Goal: Information Seeking & Learning: Check status

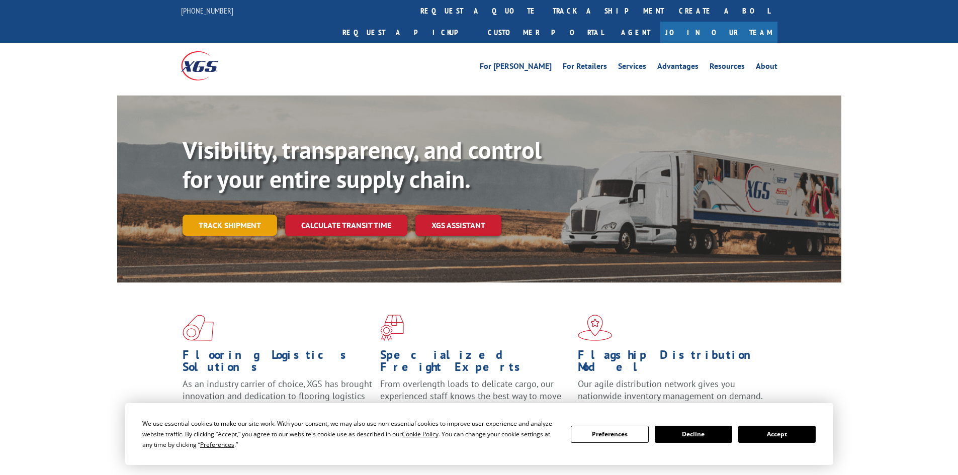
click at [240, 215] on link "Track shipment" at bounding box center [230, 225] width 95 height 21
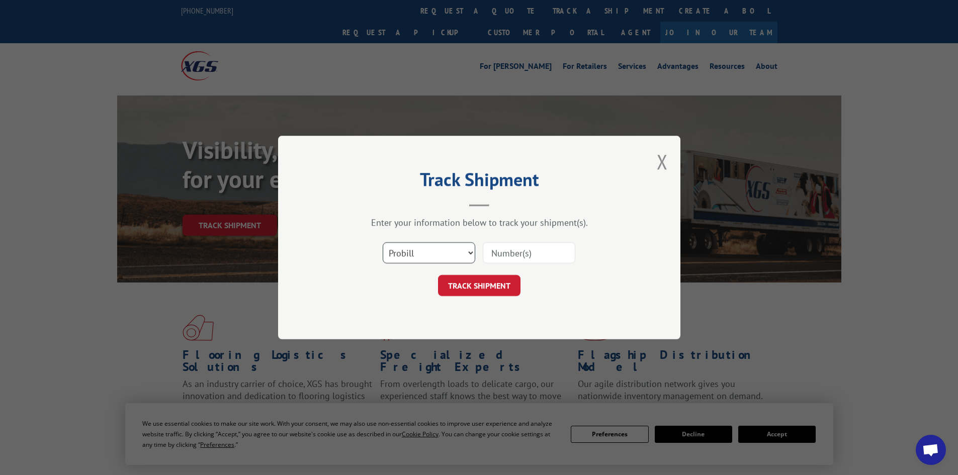
click at [454, 257] on select "Select category... Probill BOL PO" at bounding box center [429, 253] width 93 height 21
select select "bol"
click at [383, 243] on select "Select category... Probill BOL PO" at bounding box center [429, 253] width 93 height 21
click at [499, 255] on input at bounding box center [529, 253] width 93 height 21
paste input "16935072"
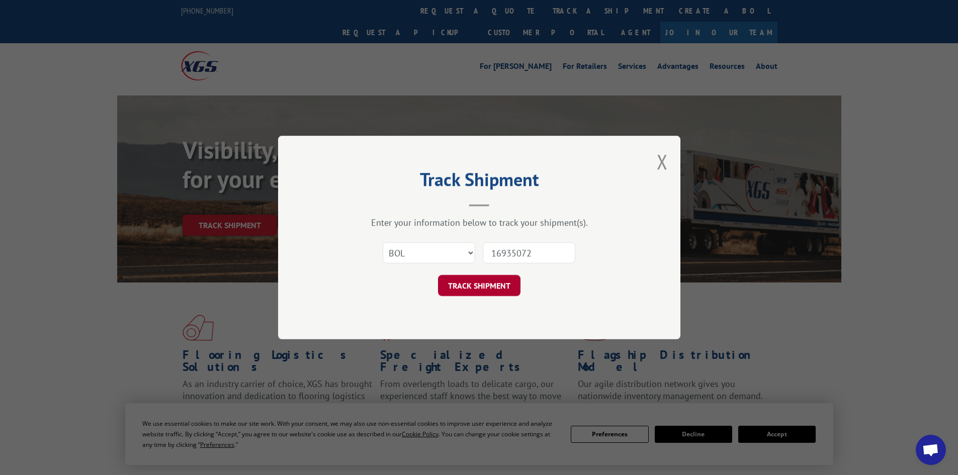
type input "16935072"
click at [492, 279] on button "TRACK SHIPMENT" at bounding box center [479, 285] width 83 height 21
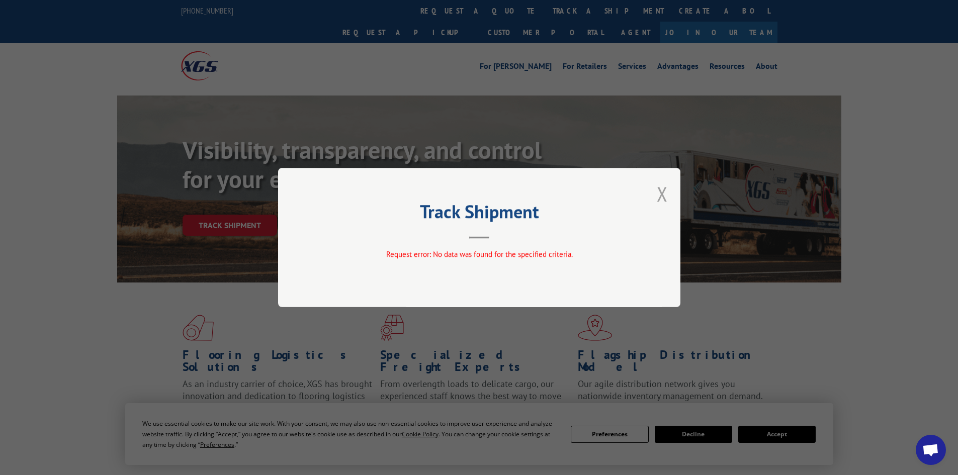
click at [665, 201] on button "Close modal" at bounding box center [662, 194] width 11 height 27
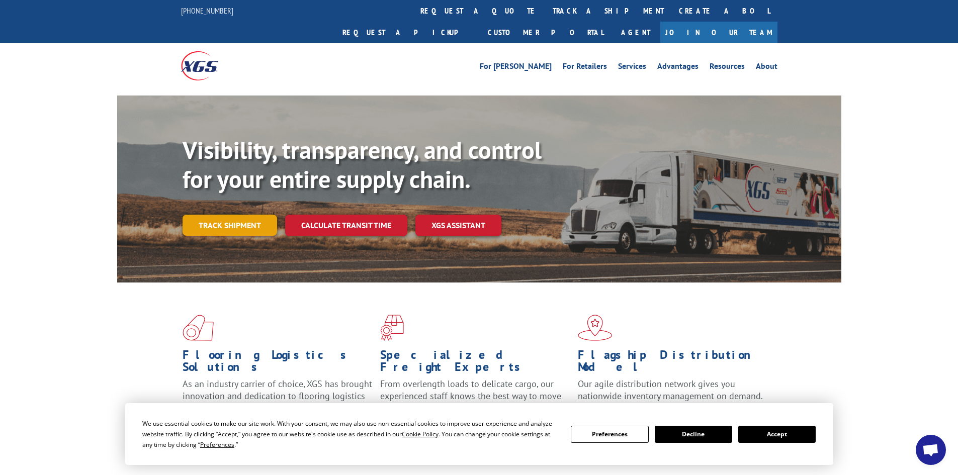
click at [190, 215] on link "Track shipment" at bounding box center [230, 225] width 95 height 21
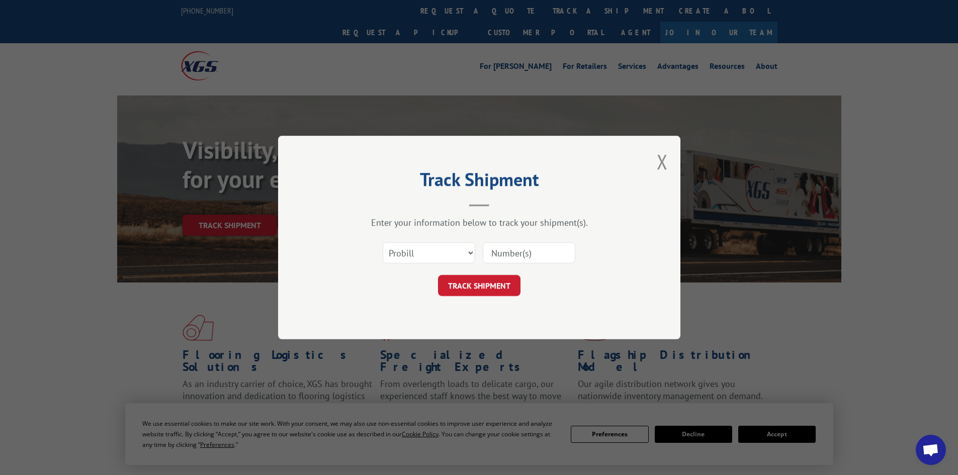
click at [499, 245] on input at bounding box center [529, 253] width 93 height 21
paste input "16935072"
type input "16935072"
click button "TRACK SHIPMENT" at bounding box center [479, 285] width 83 height 21
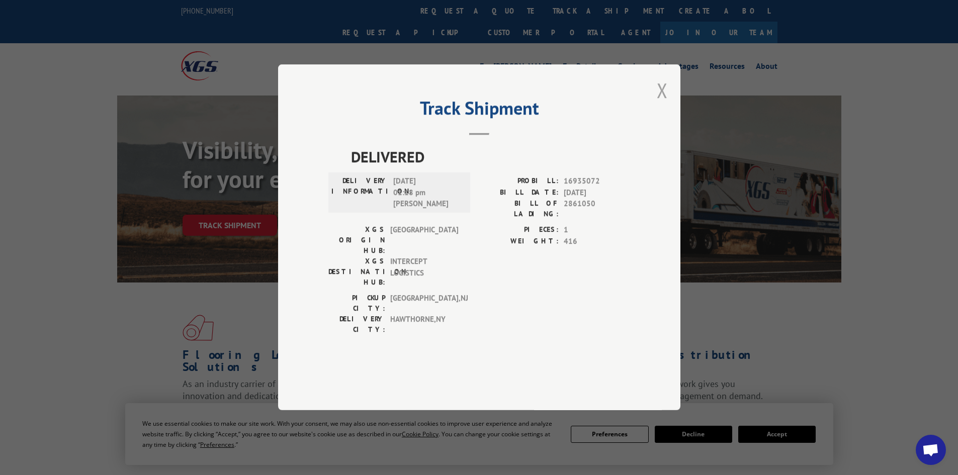
click at [660, 104] on button "Close modal" at bounding box center [662, 90] width 11 height 27
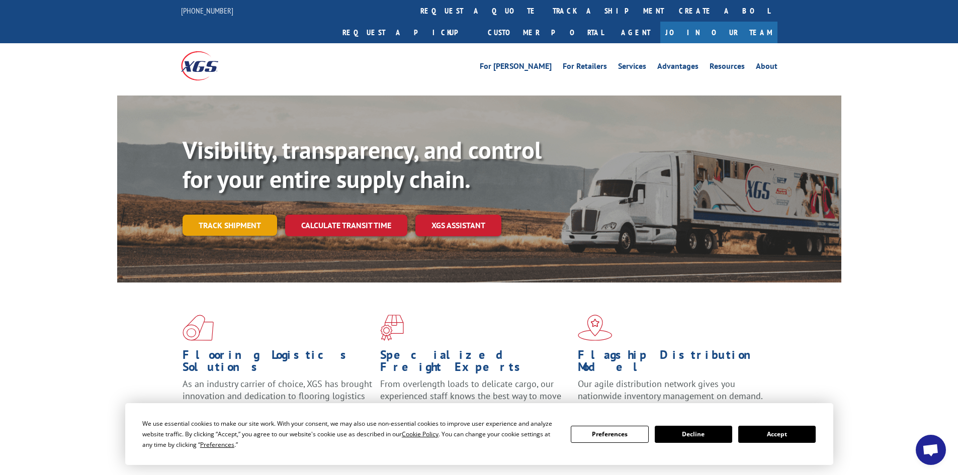
click at [253, 215] on link "Track shipment" at bounding box center [230, 225] width 95 height 21
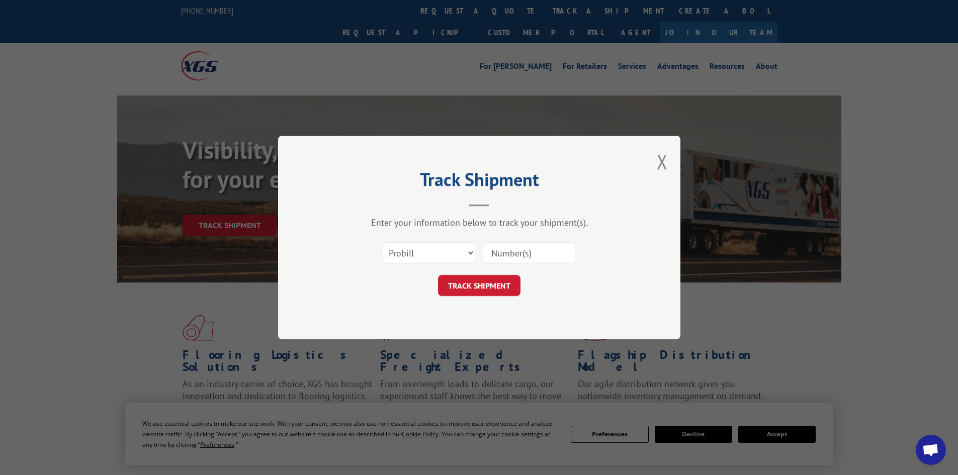
click at [540, 253] on input at bounding box center [529, 253] width 93 height 21
paste input "16935072"
type input "16935072"
click at [493, 291] on button "TRACK SHIPMENT" at bounding box center [479, 285] width 83 height 21
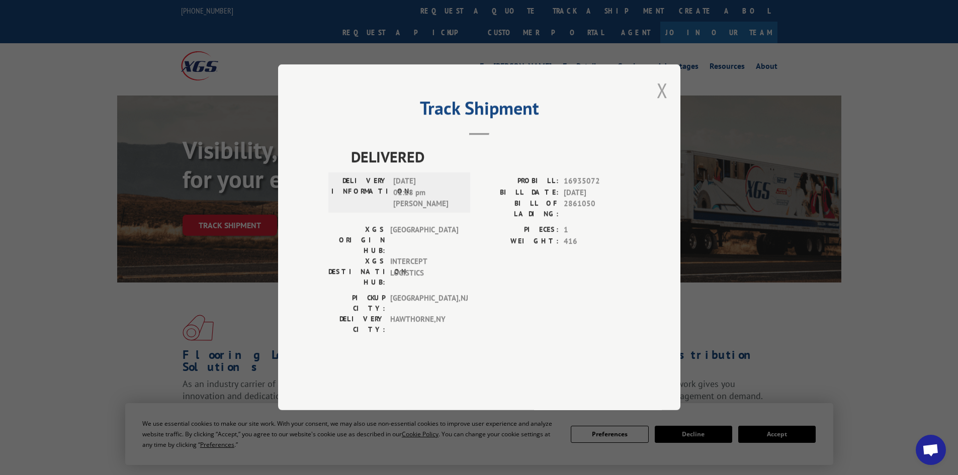
click at [663, 104] on button "Close modal" at bounding box center [662, 90] width 11 height 27
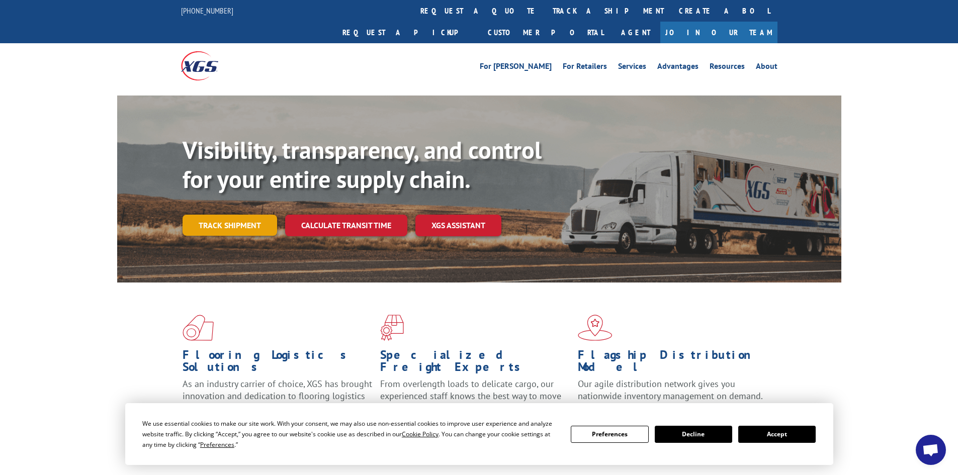
click at [249, 215] on link "Track shipment" at bounding box center [230, 225] width 95 height 21
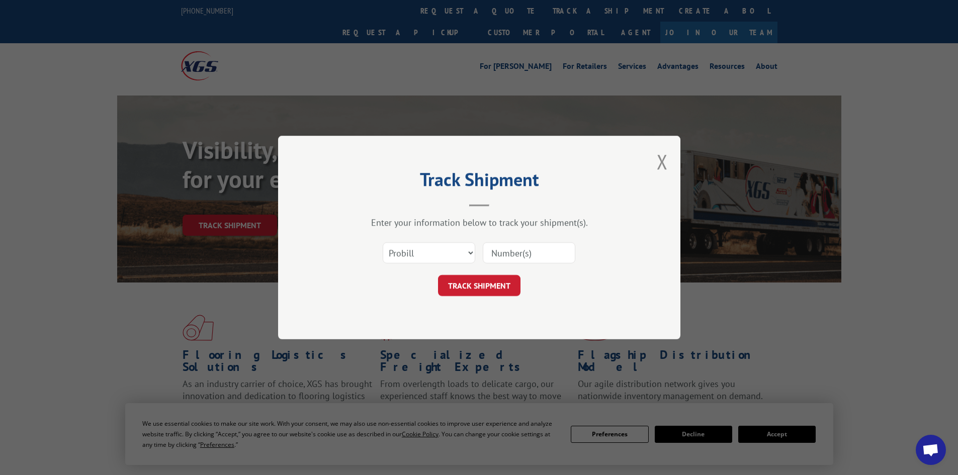
click at [513, 250] on input at bounding box center [529, 253] width 93 height 21
paste input "16935072"
type input "16935072"
click button "TRACK SHIPMENT" at bounding box center [479, 285] width 83 height 21
